Goal: Task Accomplishment & Management: Manage account settings

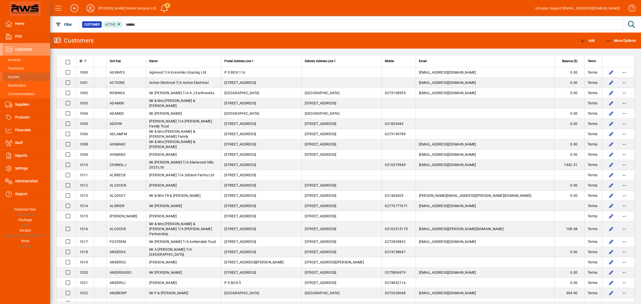
click at [15, 76] on span "Quotes" at bounding box center [12, 77] width 14 height 4
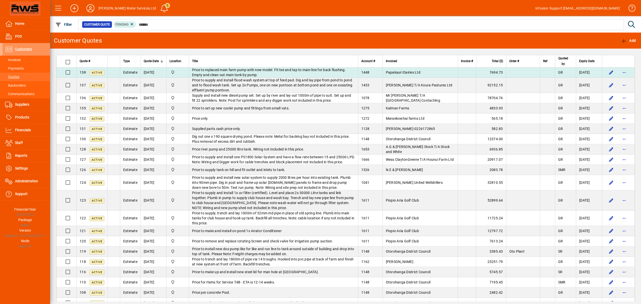
click at [269, 69] on span "Price to replaced main farm pump with new model. Fit tee and tap to main line f…" at bounding box center [269, 72] width 154 height 9
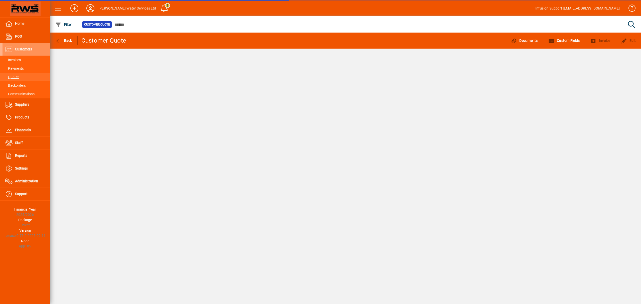
drag, startPoint x: 10, startPoint y: 234, endPoint x: 40, endPoint y: 236, distance: 30.4
click at [40, 236] on div "Version release-0.75.2-2025-09-11" at bounding box center [25, 233] width 50 height 11
